Goal: Task Accomplishment & Management: Manage account settings

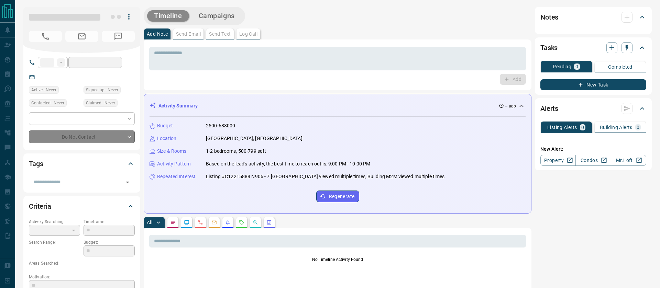
type input "**"
type input "**********"
type input "*"
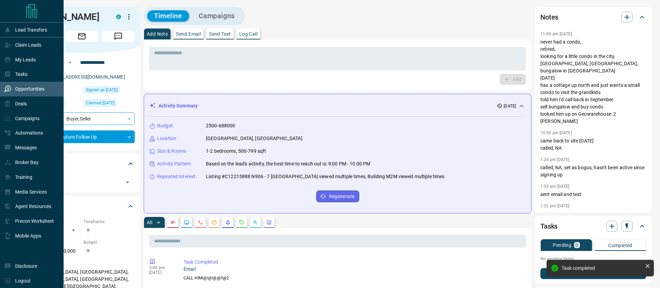
click at [9, 96] on div "Opportunities" at bounding box center [32, 89] width 64 height 15
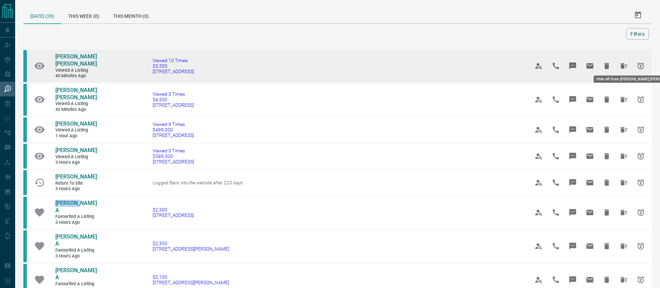
click at [622, 64] on icon "Hide All from Kennedy Munch" at bounding box center [623, 66] width 8 height 8
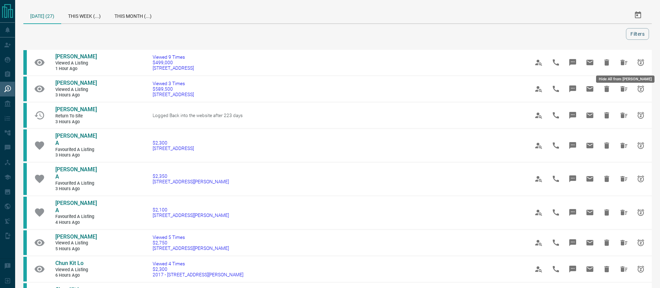
click at [622, 64] on icon "Hide All from Andrew Zhao" at bounding box center [623, 62] width 8 height 8
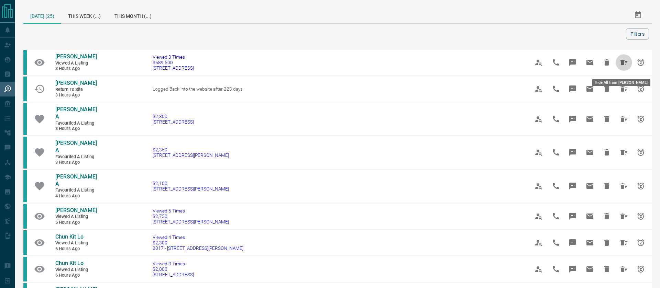
click at [622, 64] on icon "Hide All from Christine Pelletier" at bounding box center [623, 62] width 8 height 8
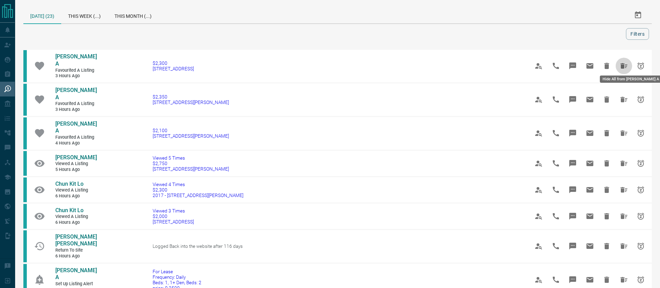
click at [622, 64] on icon "Hide All from Prerna A" at bounding box center [623, 66] width 8 height 8
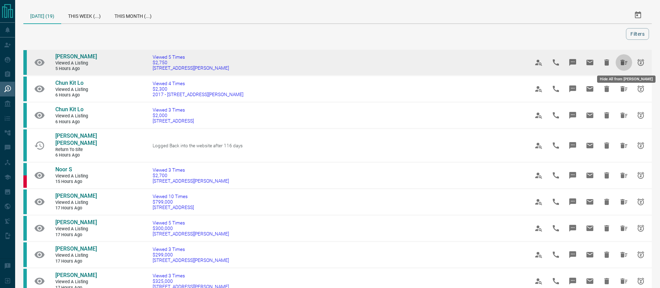
click at [620, 62] on icon "Hide All from AJ Bedward" at bounding box center [623, 62] width 7 height 5
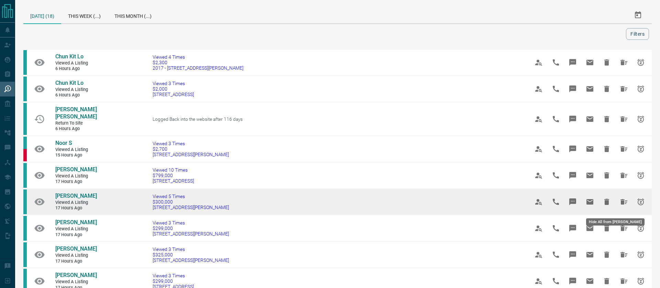
click at [622, 206] on icon "Hide All from Samantha Nicole Lazaric" at bounding box center [623, 202] width 8 height 8
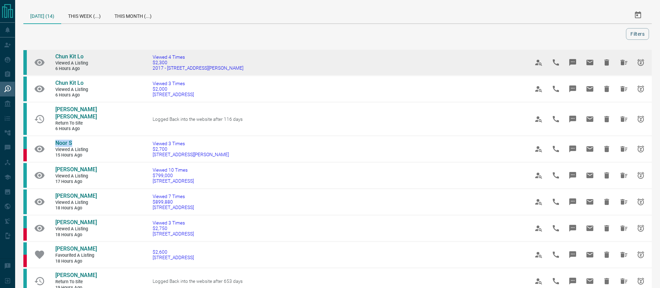
click at [620, 60] on icon "Hide All from Chun Kit Lo" at bounding box center [623, 62] width 7 height 5
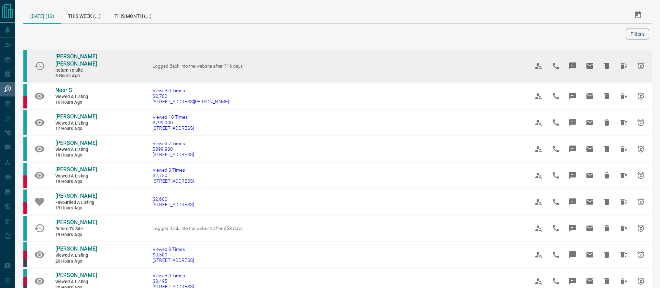
click at [620, 66] on icon "Hide All from Vijeta Vaman Nayak" at bounding box center [623, 65] width 7 height 5
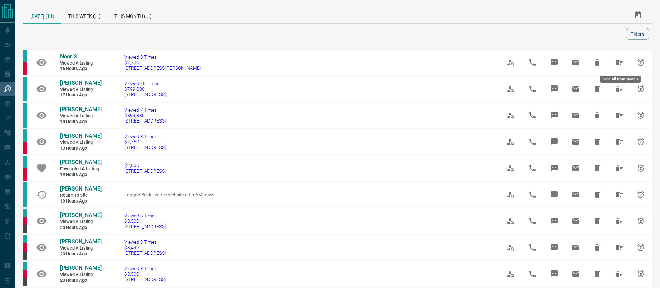
click at [619, 66] on icon "Hide All from Noor S" at bounding box center [619, 62] width 8 height 8
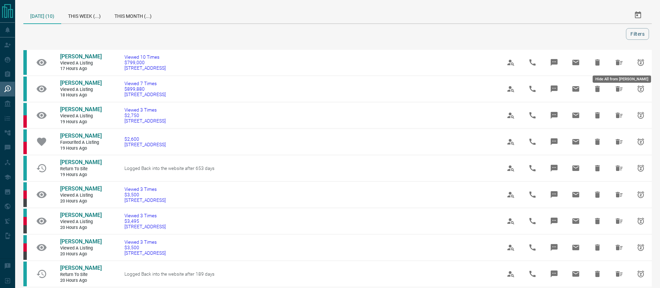
click at [619, 66] on icon "Hide All from Miguel Carbajo" at bounding box center [619, 62] width 8 height 8
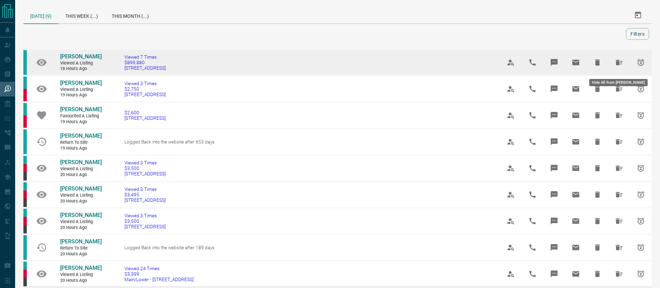
click at [619, 65] on icon "Hide All from Laura-Eve Mantella" at bounding box center [618, 62] width 7 height 5
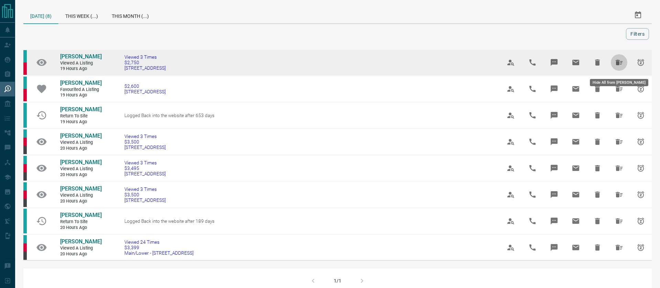
click at [619, 65] on icon "Hide All from Lauren Charanduk" at bounding box center [618, 62] width 7 height 5
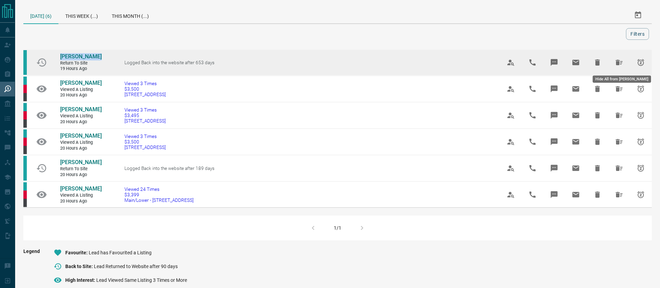
click at [623, 61] on button "Hide All from Faraz Hossein" at bounding box center [618, 62] width 16 height 16
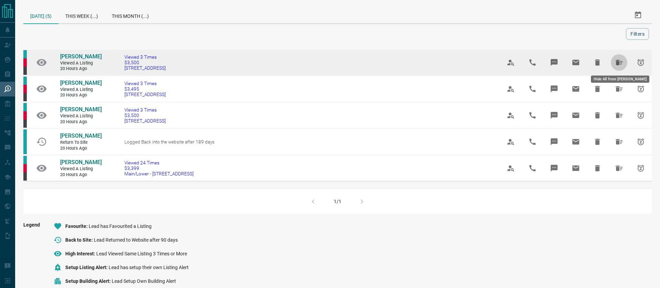
click at [618, 63] on icon "Hide All from Danielle Haddad" at bounding box center [618, 62] width 7 height 5
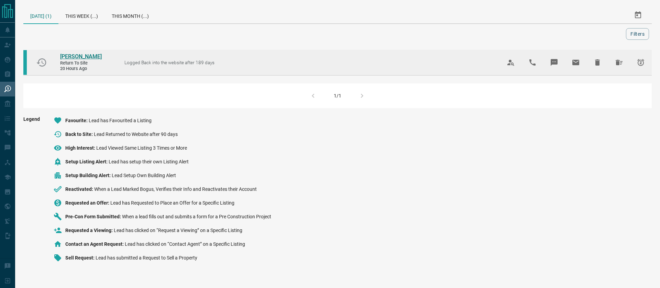
click at [79, 55] on span "[PERSON_NAME]" at bounding box center [81, 56] width 42 height 7
click at [617, 61] on icon "Hide All from Catherine Yan" at bounding box center [619, 62] width 8 height 8
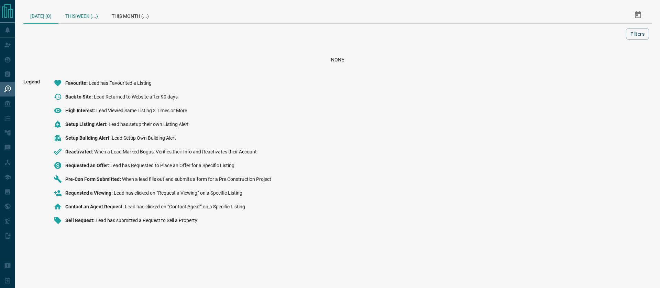
click at [74, 14] on div "This Week (...)" at bounding box center [81, 15] width 46 height 16
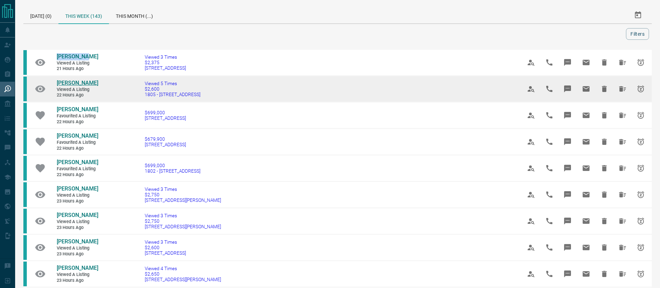
click at [73, 82] on span "[PERSON_NAME]" at bounding box center [78, 83] width 42 height 7
click at [622, 89] on icon "Hide All from Maria Yousuf" at bounding box center [622, 89] width 8 height 8
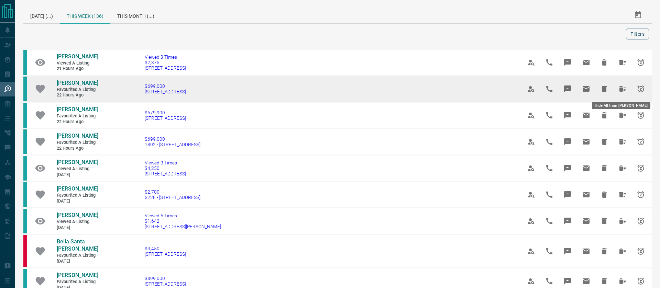
click at [619, 89] on icon "Hide All from Matthew Witter" at bounding box center [622, 89] width 8 height 8
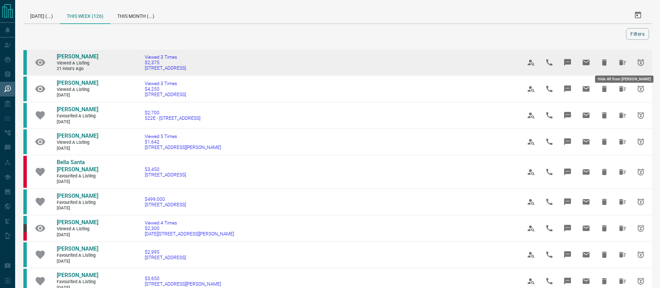
click at [619, 62] on icon "Hide All from Leah Duane" at bounding box center [622, 62] width 7 height 5
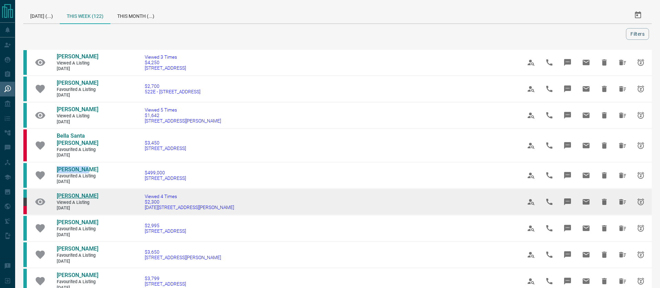
click at [76, 197] on span "[PERSON_NAME]" at bounding box center [78, 196] width 42 height 7
click at [618, 200] on icon "Hide All from Madeena Cader" at bounding box center [622, 202] width 8 height 8
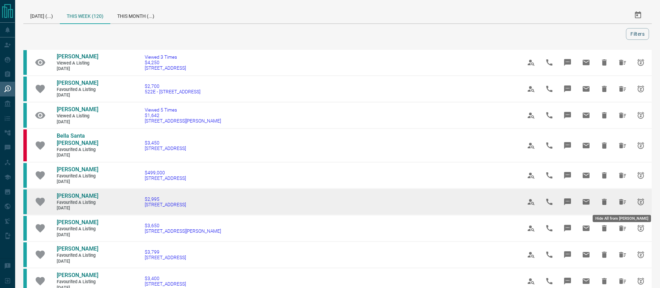
click at [619, 201] on icon "Hide All from Sharad Gadhia" at bounding box center [622, 201] width 7 height 5
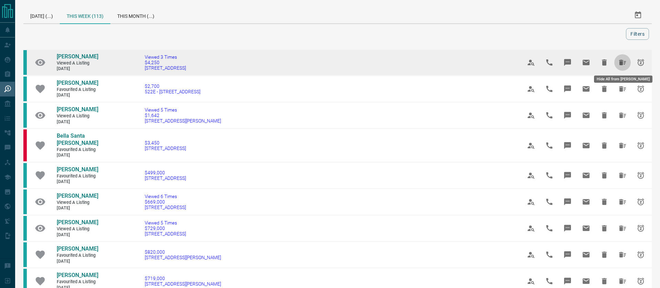
click at [619, 61] on icon "Hide All from David Mboko" at bounding box center [622, 62] width 8 height 8
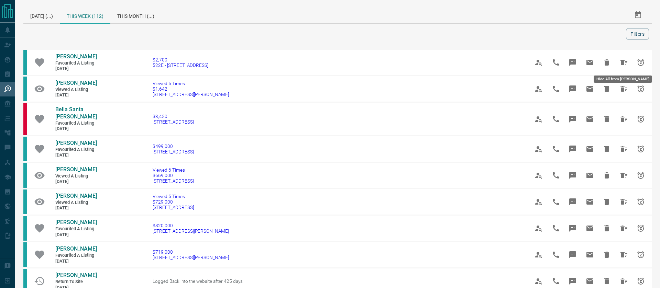
click at [619, 61] on icon "Hide All from Janvi Joseph" at bounding box center [623, 62] width 8 height 8
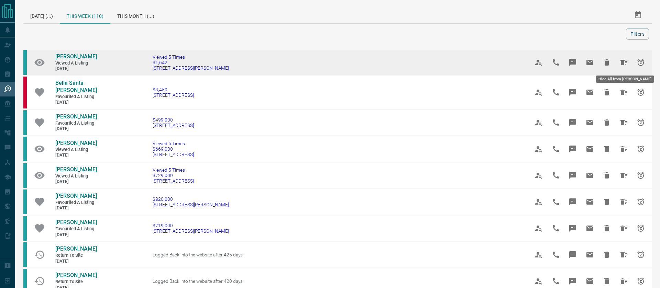
click at [620, 62] on icon "Hide All from Ejda Shehu" at bounding box center [623, 62] width 7 height 5
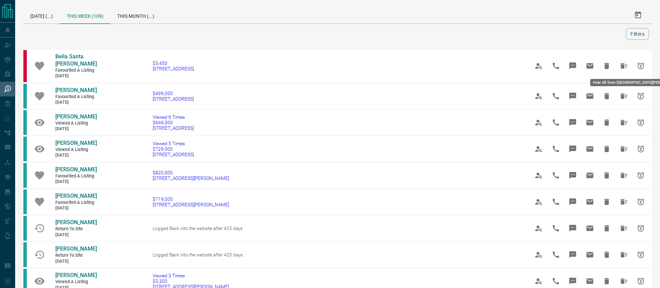
click at [619, 62] on icon "Hide All from Bella Santa Maria" at bounding box center [623, 66] width 8 height 8
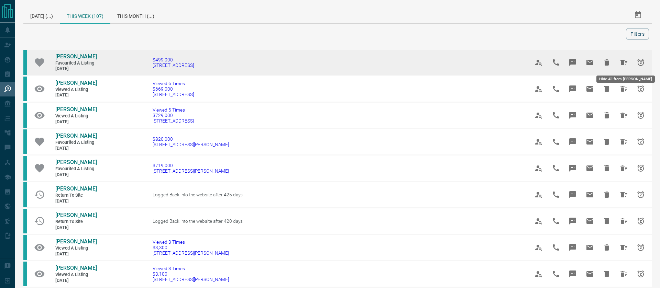
click at [620, 61] on icon "Hide All from Lorna Earl" at bounding box center [623, 62] width 7 height 5
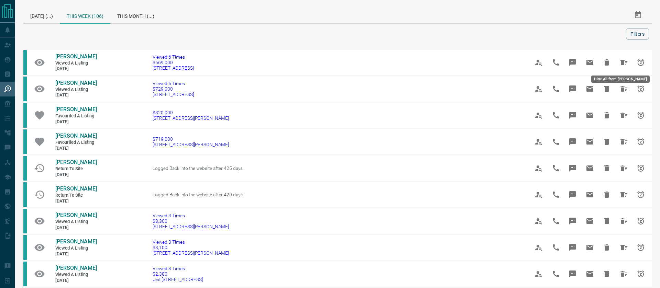
click at [620, 61] on icon "Hide All from Renato Trindade" at bounding box center [623, 62] width 7 height 5
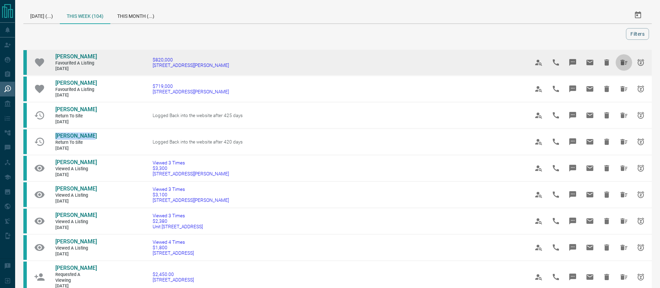
click at [619, 65] on icon "Hide All from Meryl Gamboa" at bounding box center [623, 62] width 8 height 8
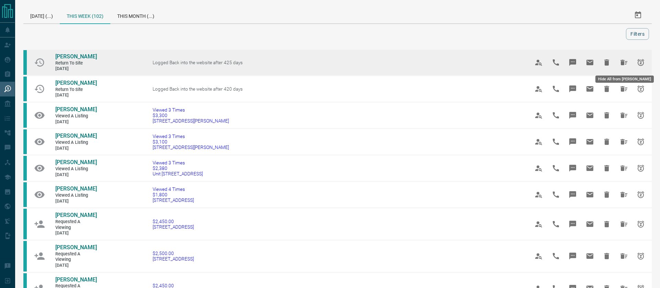
click at [619, 65] on icon "Hide All from Mahir Azim" at bounding box center [623, 62] width 8 height 8
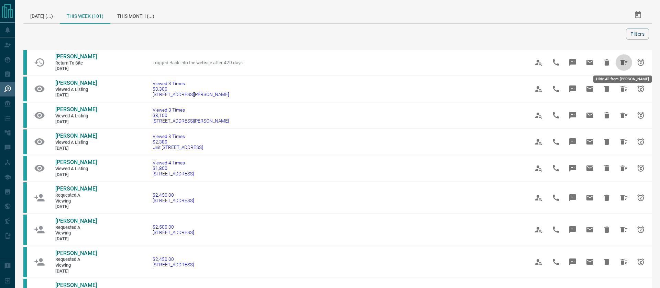
click at [619, 65] on icon "Hide All from Ayush Mathur" at bounding box center [623, 62] width 8 height 8
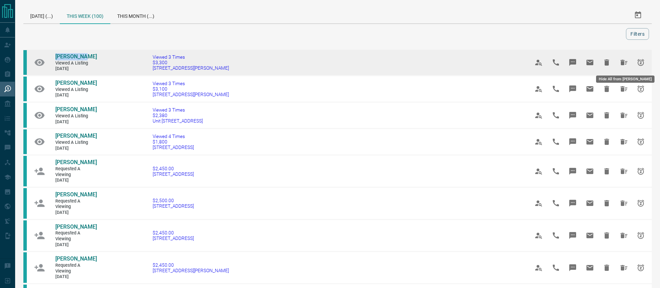
click at [620, 64] on icon "Hide All from Fred Shani" at bounding box center [623, 62] width 7 height 5
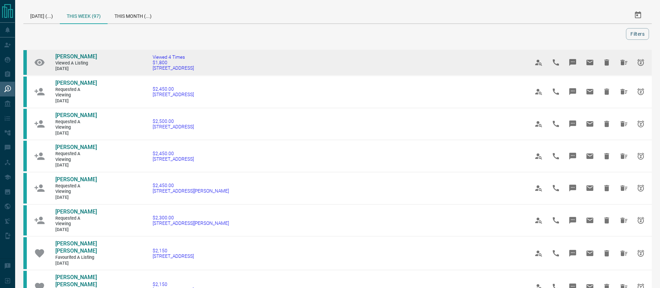
click at [620, 64] on icon "Hide All from Daniela Salome" at bounding box center [623, 62] width 7 height 5
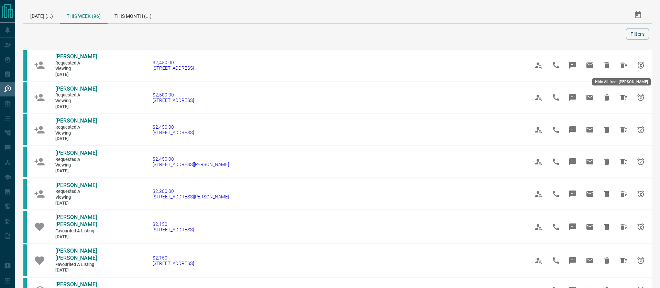
click at [620, 64] on icon "Hide All from Ankita Tirodkar" at bounding box center [623, 65] width 7 height 5
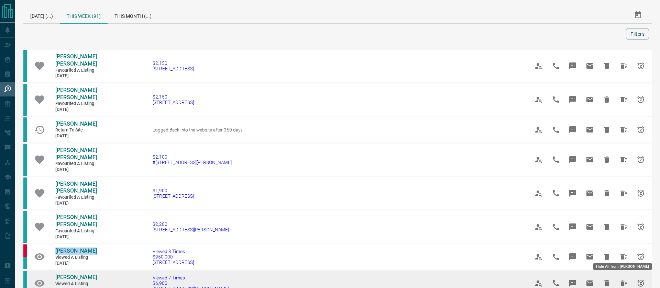
click at [620, 283] on icon "Hide All from Halim Sbenati" at bounding box center [623, 283] width 8 height 8
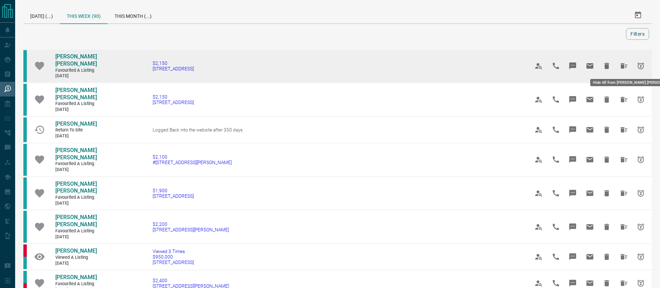
click at [620, 66] on icon "Hide All from Teja Vihari Pagoti" at bounding box center [623, 65] width 7 height 5
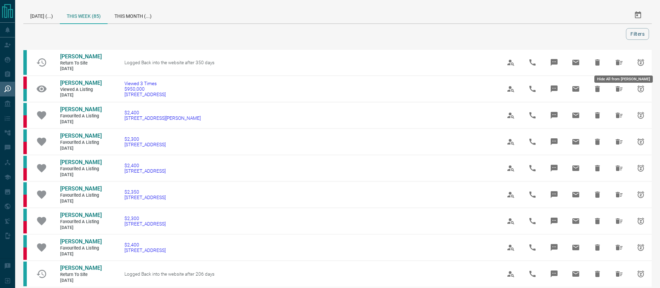
click at [620, 66] on icon "Hide All from Lynds Leslie" at bounding box center [619, 62] width 8 height 8
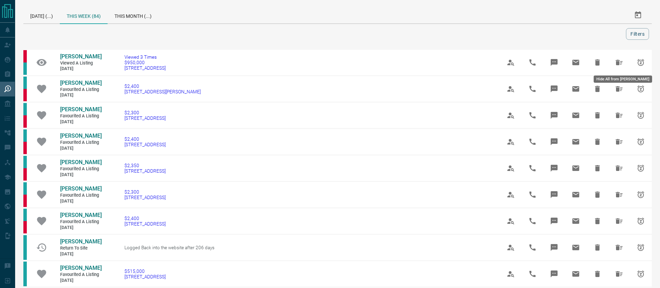
click at [620, 66] on icon "Hide All from Chris Alvares" at bounding box center [619, 62] width 8 height 8
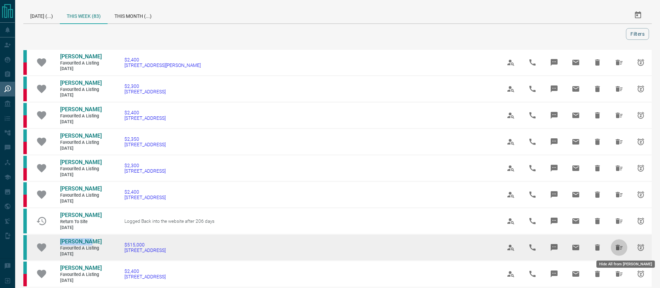
click at [616, 249] on icon "Hide All from Cynthia Li" at bounding box center [618, 247] width 7 height 5
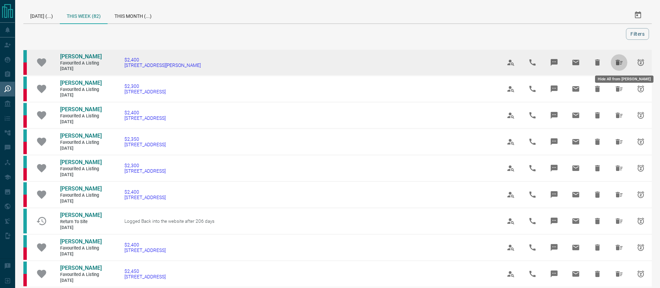
click at [616, 64] on icon "Hide All from Rahul Rathi" at bounding box center [618, 62] width 7 height 5
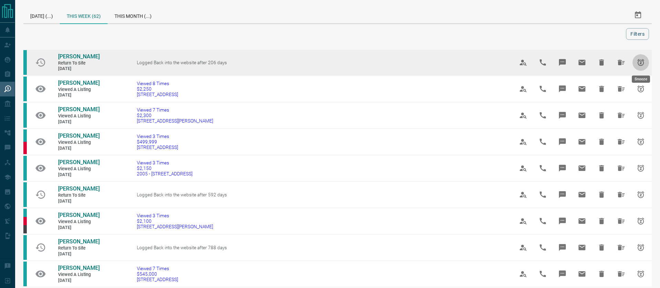
click at [639, 66] on icon "Snooze" at bounding box center [640, 62] width 8 height 8
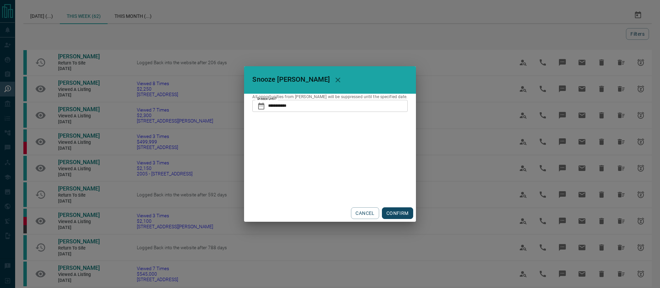
click at [344, 109] on input "**********" at bounding box center [337, 106] width 139 height 12
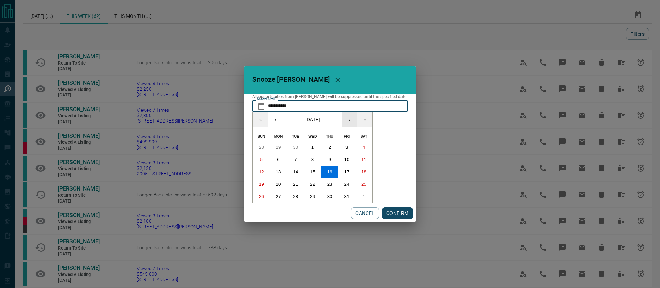
click at [348, 122] on button "›" at bounding box center [349, 119] width 15 height 15
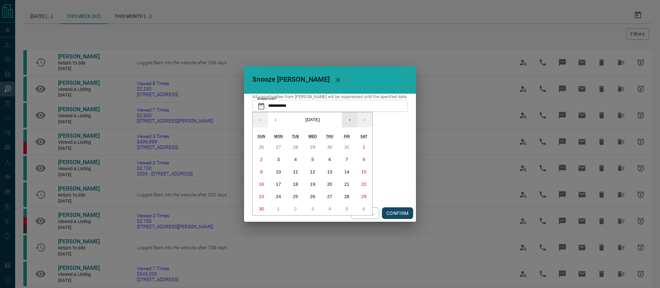
click at [348, 122] on button "›" at bounding box center [349, 119] width 15 height 15
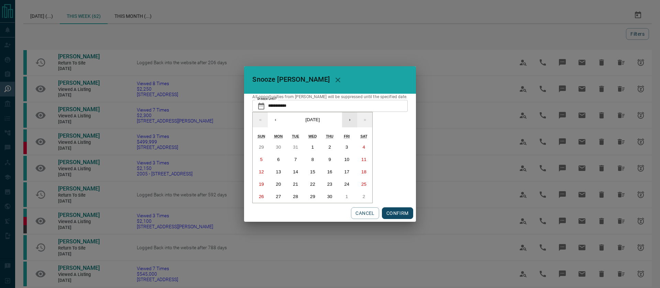
click at [348, 122] on button "›" at bounding box center [349, 119] width 15 height 15
click at [334, 176] on button "16" at bounding box center [329, 172] width 17 height 12
type input "**********"
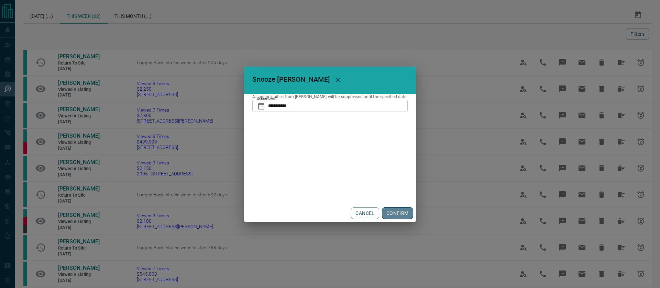
click at [395, 214] on button "CONFIRM" at bounding box center [397, 214] width 31 height 12
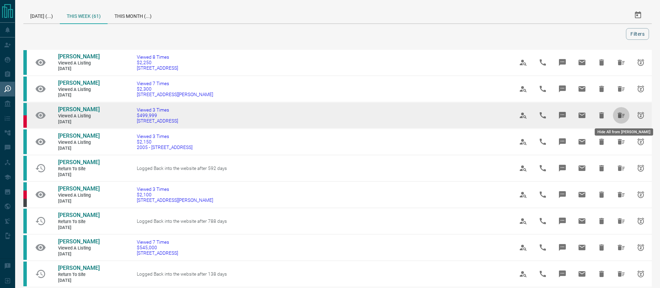
click at [617, 117] on icon "Hide All from Suresh Bector" at bounding box center [621, 115] width 8 height 8
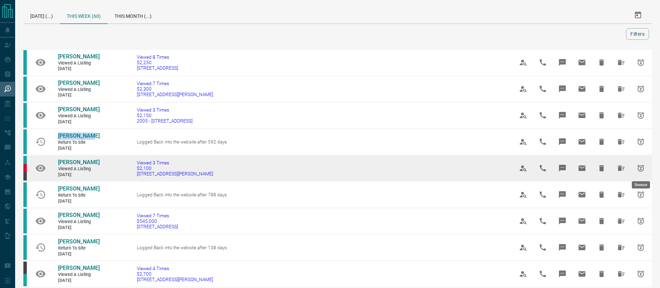
click at [639, 167] on icon "Snooze" at bounding box center [640, 168] width 7 height 7
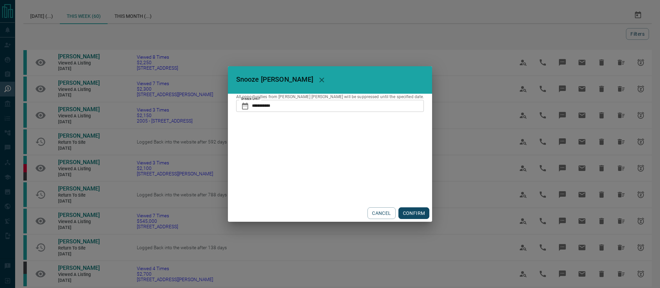
click at [334, 107] on input "**********" at bounding box center [338, 106] width 172 height 12
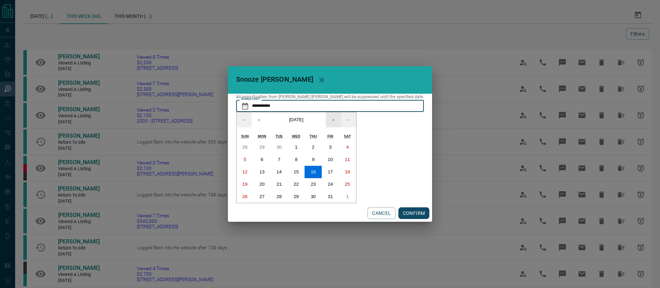
click at [341, 119] on button "›" at bounding box center [333, 119] width 15 height 15
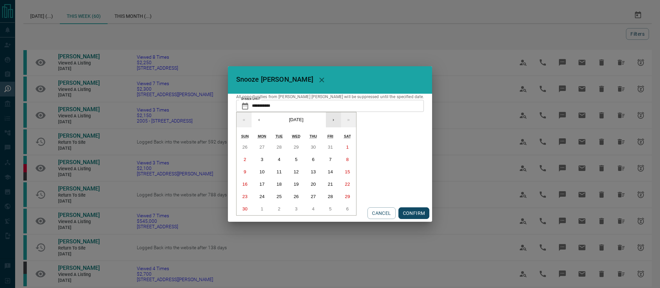
click at [341, 119] on button "›" at bounding box center [333, 119] width 15 height 15
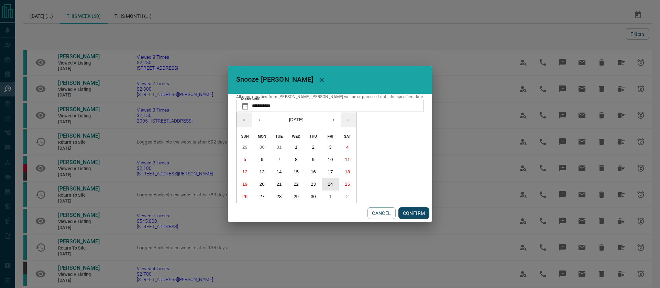
click at [339, 180] on button "24" at bounding box center [330, 184] width 17 height 12
type input "**********"
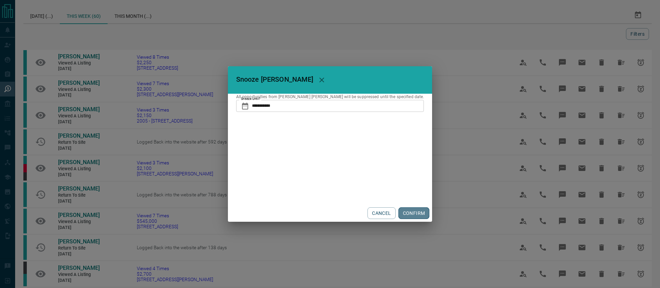
click at [398, 213] on button "CONFIRM" at bounding box center [413, 214] width 31 height 12
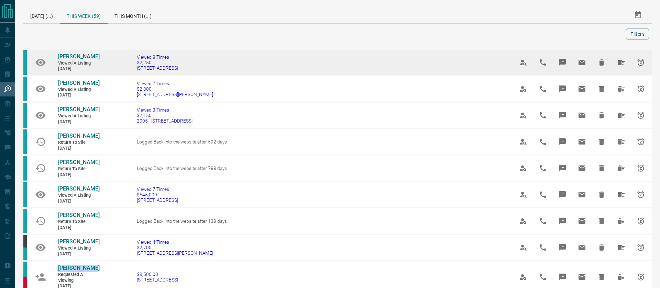
click at [640, 62] on icon "Snooze" at bounding box center [640, 62] width 7 height 7
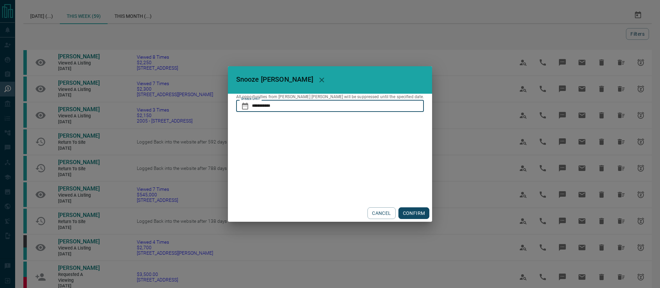
click at [307, 104] on input "**********" at bounding box center [338, 106] width 172 height 12
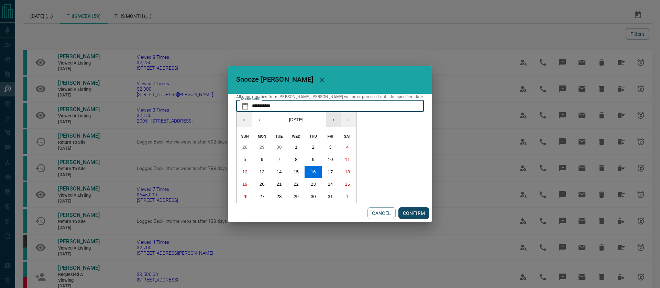
click at [341, 124] on button "›" at bounding box center [333, 119] width 15 height 15
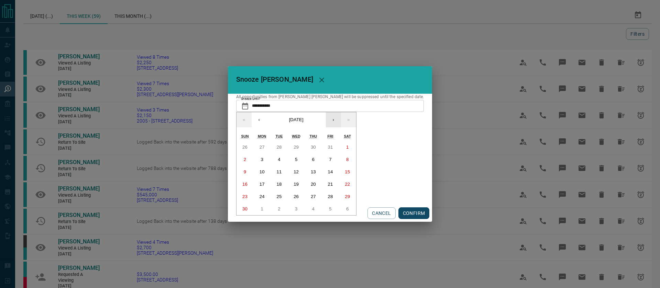
click at [341, 124] on button "›" at bounding box center [333, 119] width 15 height 15
click at [339, 177] on button "20" at bounding box center [330, 172] width 17 height 12
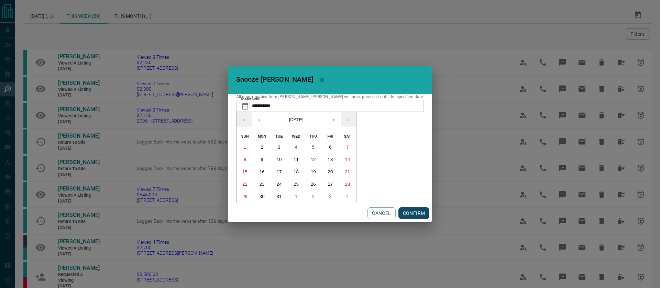
type input "**********"
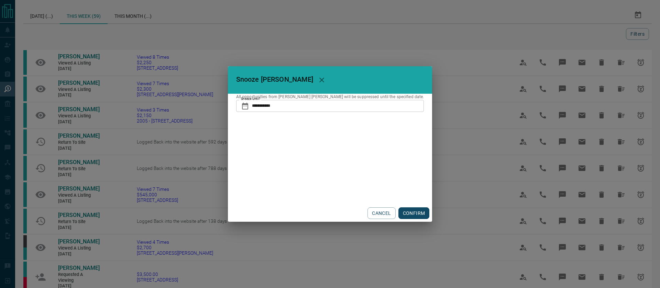
click at [398, 213] on button "CONFIRM" at bounding box center [413, 214] width 31 height 12
